Goal: Transaction & Acquisition: Purchase product/service

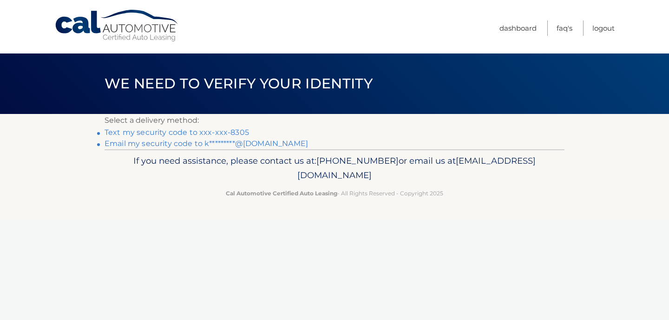
click at [240, 132] on link "Text my security code to xxx-xxx-8305" at bounding box center [176, 132] width 144 height 9
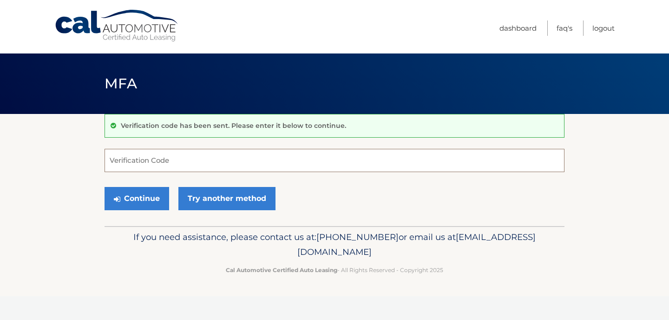
click at [210, 163] on input "Verification Code" at bounding box center [334, 160] width 460 height 23
type input "956508"
click at [104, 187] on button "Continue" at bounding box center [136, 198] width 65 height 23
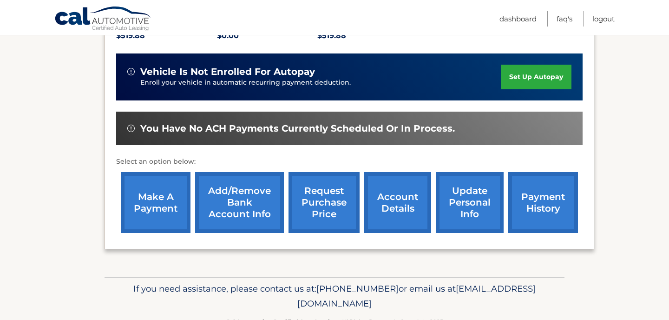
scroll to position [235, 0]
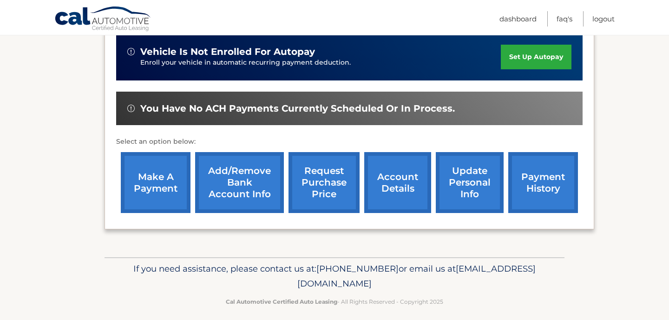
click at [170, 198] on link "make a payment" at bounding box center [156, 182] width 70 height 61
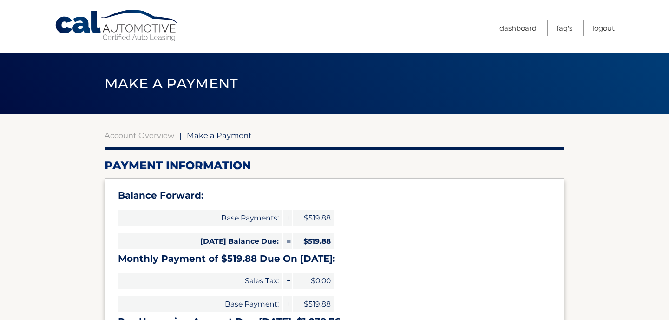
select select "NTE0YWFjZjYtOTk5Yi00ZGU0LWI4YzAtYTMyZGZmN2FjZGI2"
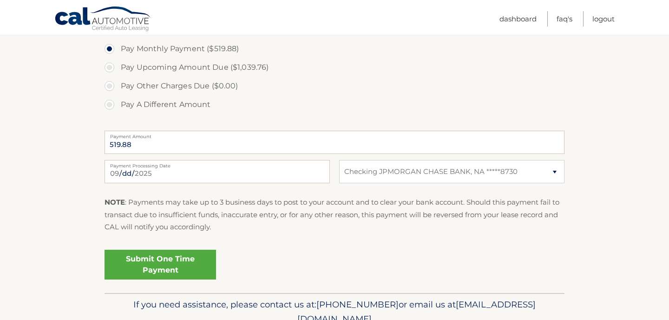
scroll to position [384, 0]
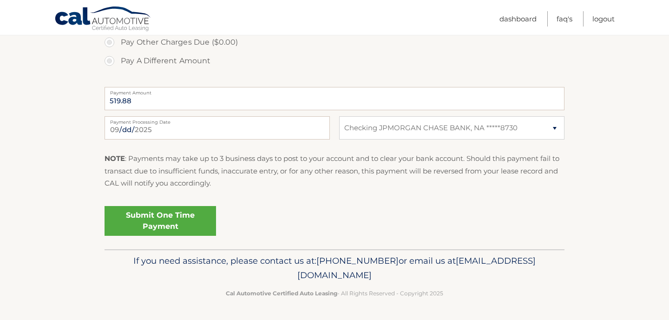
click at [150, 233] on link "Submit One Time Payment" at bounding box center [159, 221] width 111 height 30
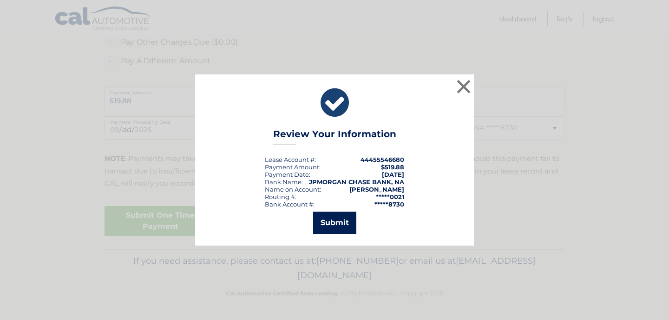
click at [328, 215] on button "Submit" at bounding box center [334, 222] width 43 height 22
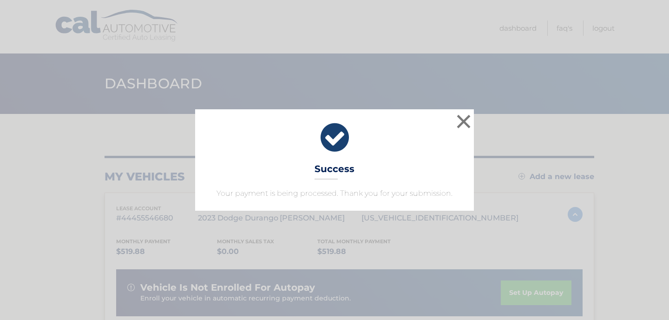
drag, startPoint x: 0, startPoint y: 0, endPoint x: 340, endPoint y: 176, distance: 383.2
click at [324, 215] on div "× Success Your payment is being processed. Thank you for your submission. Loadi…" at bounding box center [334, 160] width 669 height 320
